Goal: Check status: Check status

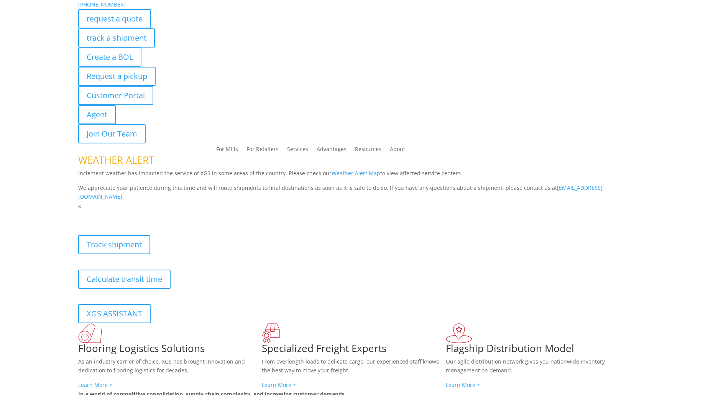
click at [132, 35] on link "track a shipment" at bounding box center [116, 37] width 77 height 19
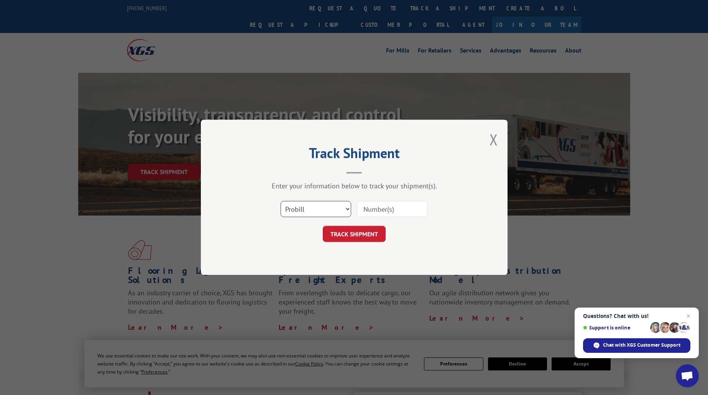
click at [321, 214] on select "Select category... Probill BOL PO" at bounding box center [316, 209] width 71 height 16
drag, startPoint x: 321, startPoint y: 214, endPoint x: 334, endPoint y: 209, distance: 13.3
click at [321, 214] on select "Select category... Probill BOL PO" at bounding box center [316, 209] width 71 height 16
click at [372, 205] on input at bounding box center [392, 209] width 71 height 16
type input "17694281"
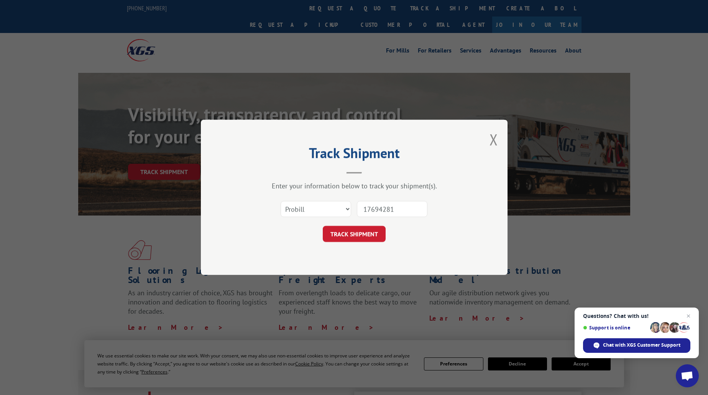
click at [373, 225] on form "Select category... Probill BOL PO 17694281 TRACK SHIPMENT" at bounding box center [354, 220] width 230 height 46
click at [372, 232] on button "TRACK SHIPMENT" at bounding box center [354, 234] width 63 height 16
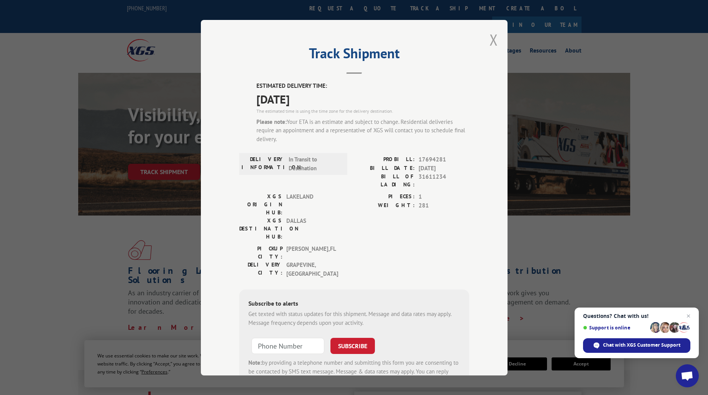
click at [493, 36] on button "Close modal" at bounding box center [494, 40] width 8 height 20
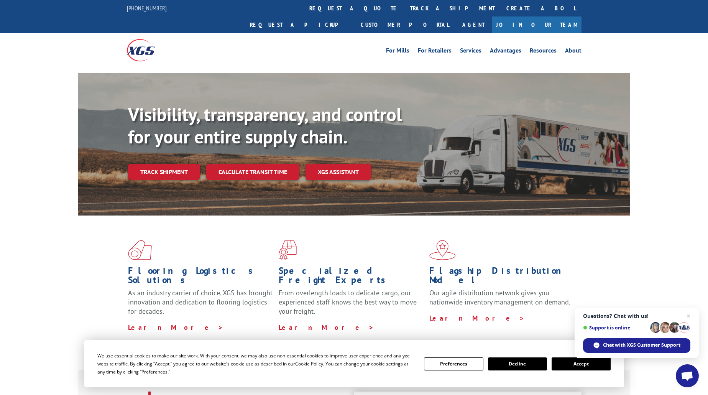
click at [31, 228] on div "Flooring Logistics Solutions As an industry carrier of choice, XGS has brought …" at bounding box center [354, 292] width 708 height 154
click at [159, 165] on div "Visibility, transparency, and control for your entire supply chain. Track shipm…" at bounding box center [379, 157] width 502 height 107
click at [159, 164] on link "Track shipment" at bounding box center [164, 172] width 72 height 16
